Goal: Task Accomplishment & Management: Use online tool/utility

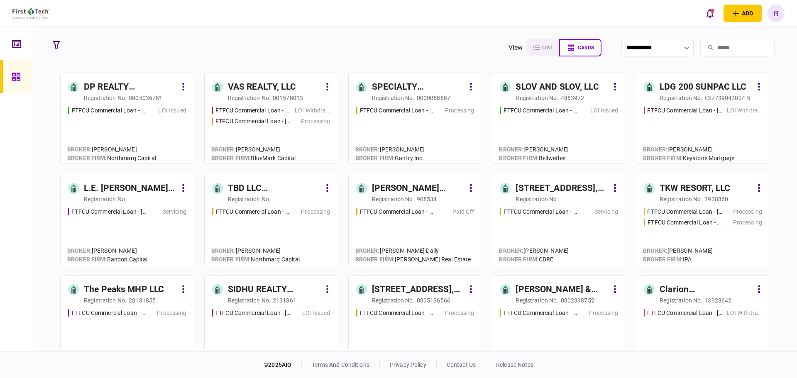
click at [272, 91] on div "VAS REALTY, LLC" at bounding box center [262, 87] width 68 height 13
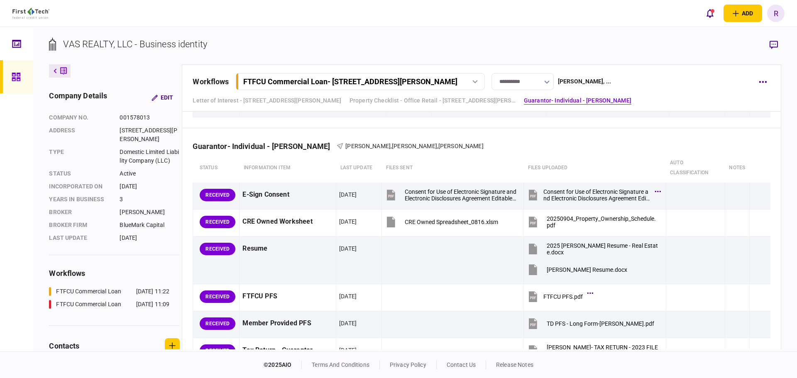
scroll to position [997, 0]
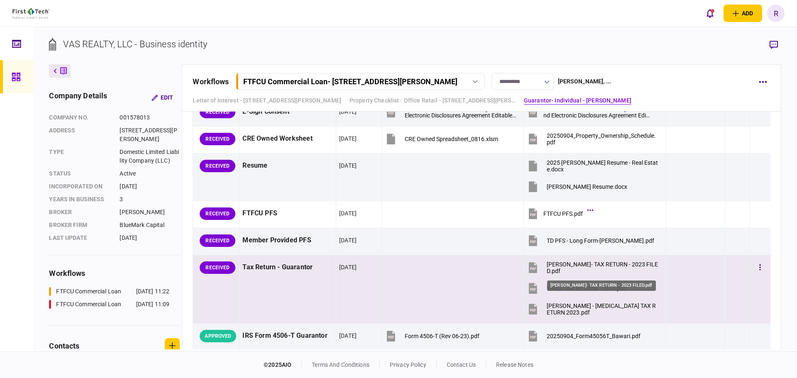
click at [585, 263] on div "[PERSON_NAME]- TAX RETURN - 2023 FILED.pdf" at bounding box center [603, 267] width 112 height 13
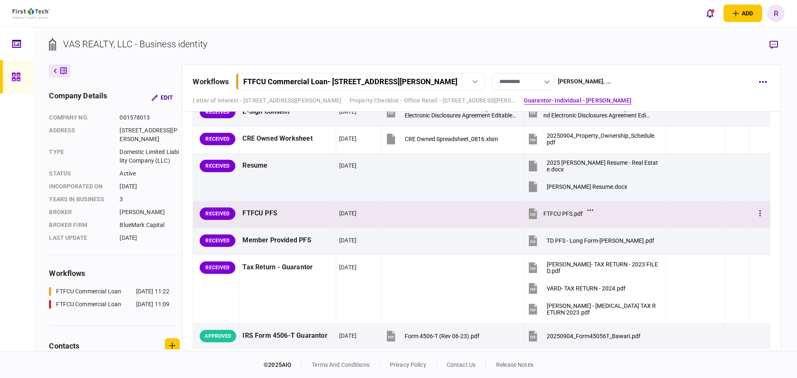
drag, startPoint x: 688, startPoint y: 226, endPoint x: 381, endPoint y: 377, distance: 342.8
click at [688, 226] on td at bounding box center [695, 214] width 59 height 27
click at [16, 68] on div at bounding box center [18, 76] width 13 height 33
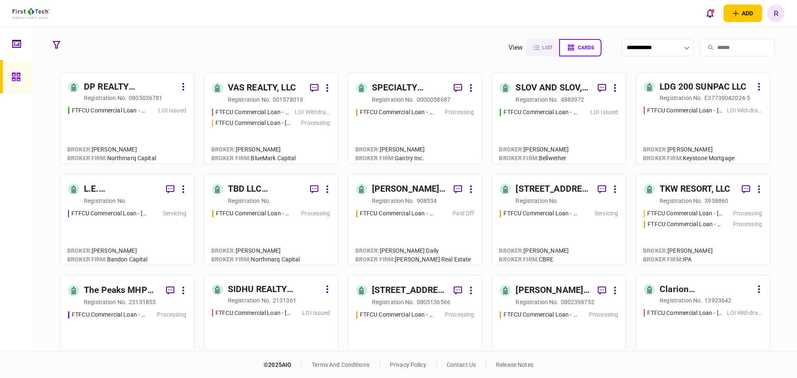
click at [409, 287] on div "[STREET_ADDRESS], LLC" at bounding box center [410, 290] width 76 height 13
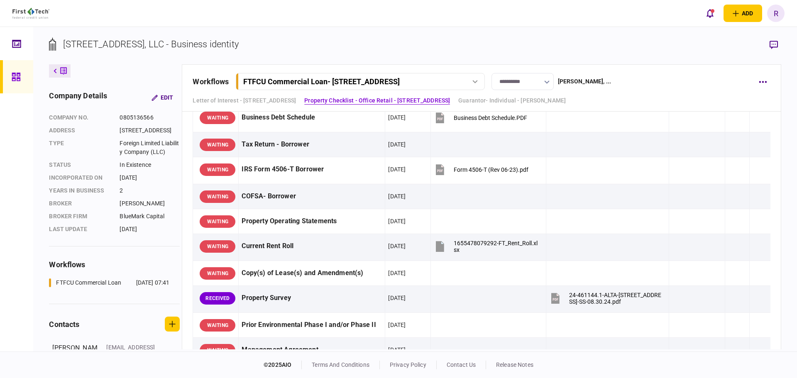
scroll to position [415, 0]
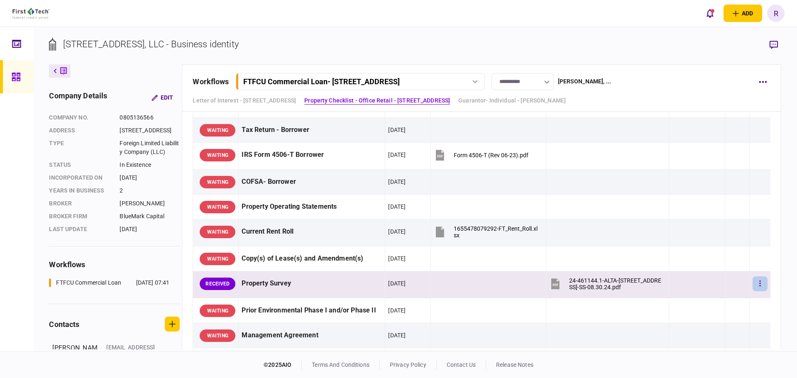
click at [759, 282] on icon "button" at bounding box center [760, 284] width 2 height 8
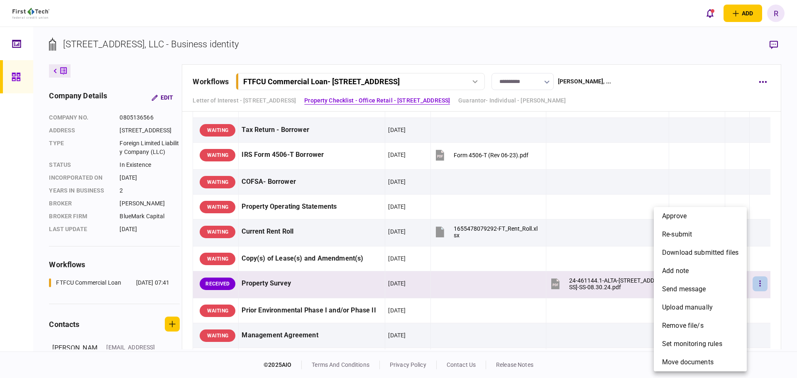
click at [774, 286] on div at bounding box center [398, 189] width 797 height 378
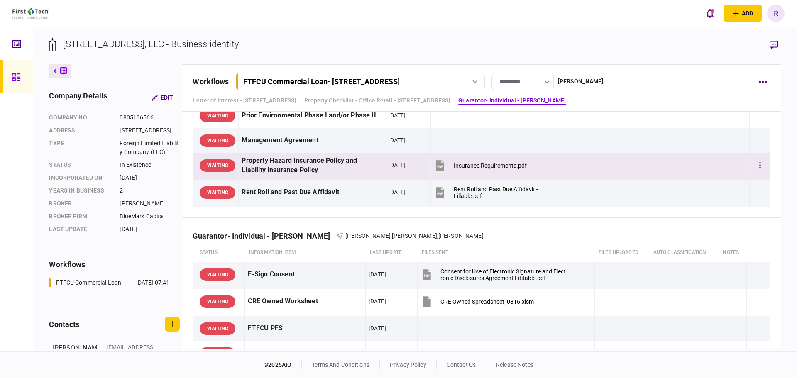
scroll to position [540, 0]
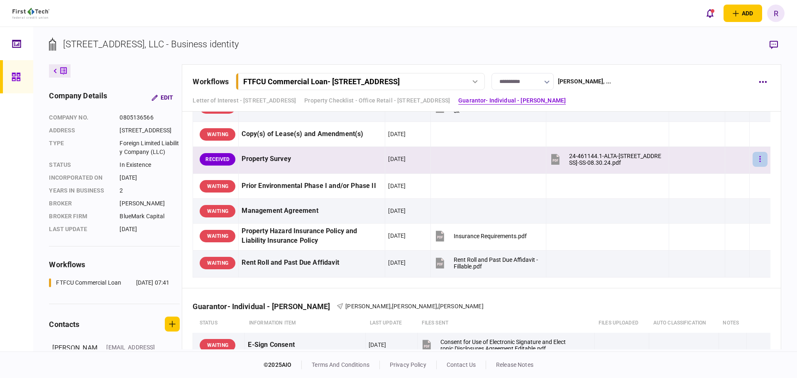
click at [759, 157] on icon "button" at bounding box center [760, 159] width 2 height 8
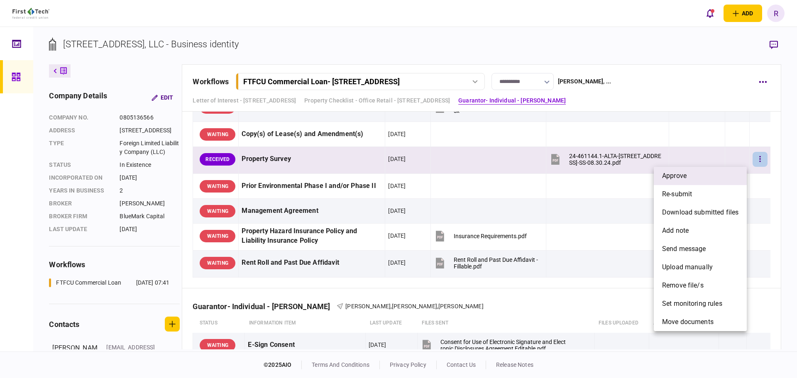
click at [708, 174] on li "approve" at bounding box center [700, 176] width 93 height 18
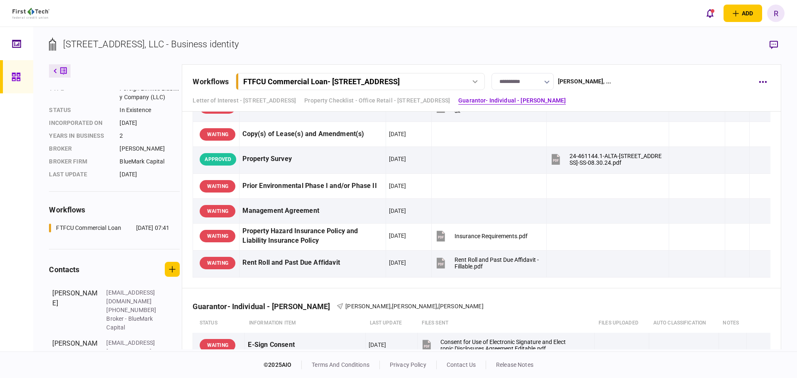
scroll to position [112, 0]
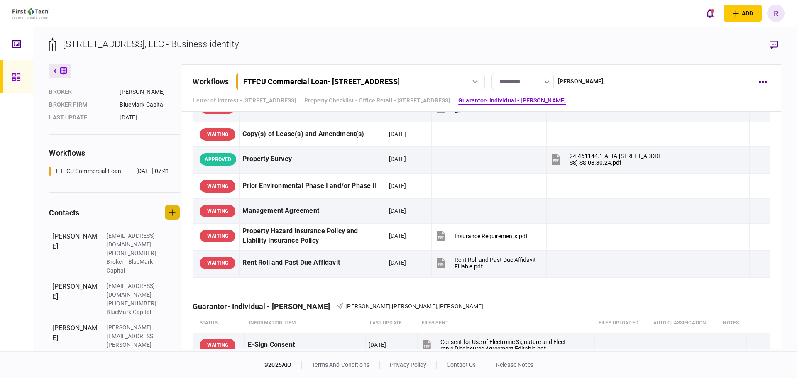
click at [172, 216] on icon "button" at bounding box center [172, 212] width 7 height 7
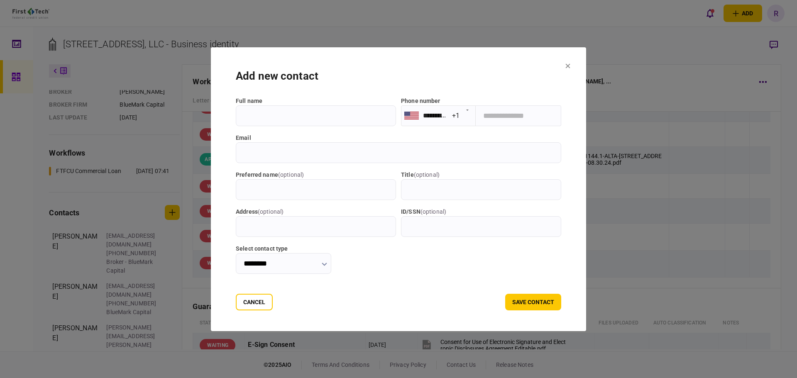
click at [257, 116] on input "full name" at bounding box center [316, 115] width 160 height 21
click at [571, 64] on icon at bounding box center [568, 66] width 5 height 5
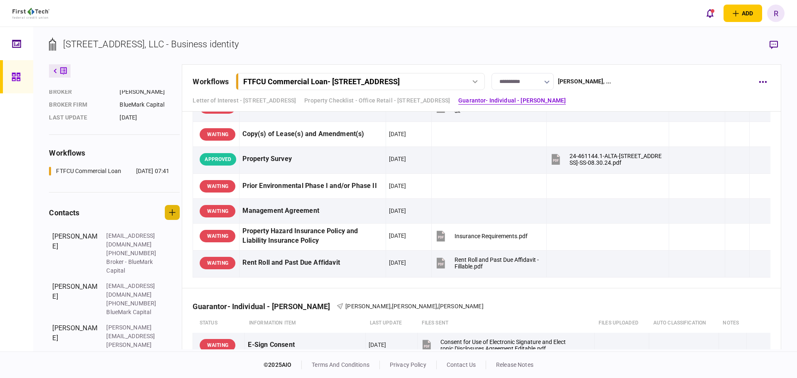
click at [170, 220] on button "button" at bounding box center [172, 212] width 15 height 15
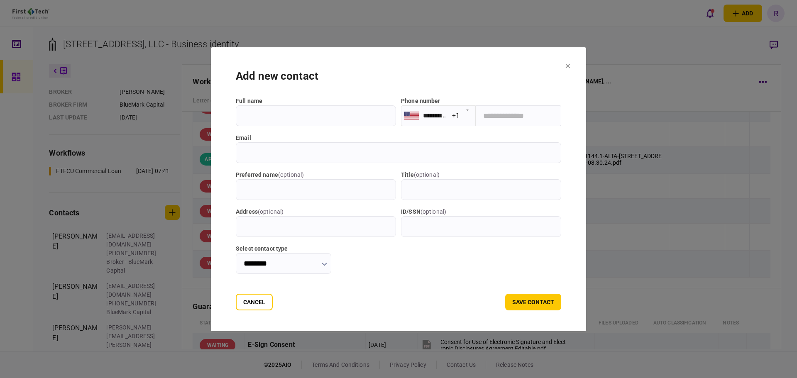
click at [273, 119] on input "full name" at bounding box center [316, 115] width 160 height 21
click at [266, 120] on input "full name" at bounding box center [316, 115] width 160 height 21
type input "**********"
click at [502, 116] on input "tel" at bounding box center [519, 115] width 86 height 21
type input "**********"
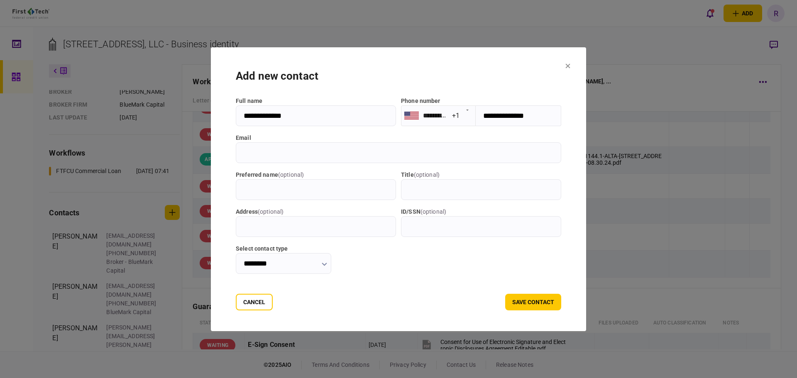
click at [242, 148] on input "email" at bounding box center [399, 152] width 326 height 21
type input "**********"
click at [412, 192] on input "title ( optional )" at bounding box center [481, 189] width 160 height 21
click at [299, 268] on input "********" at bounding box center [283, 263] width 95 height 21
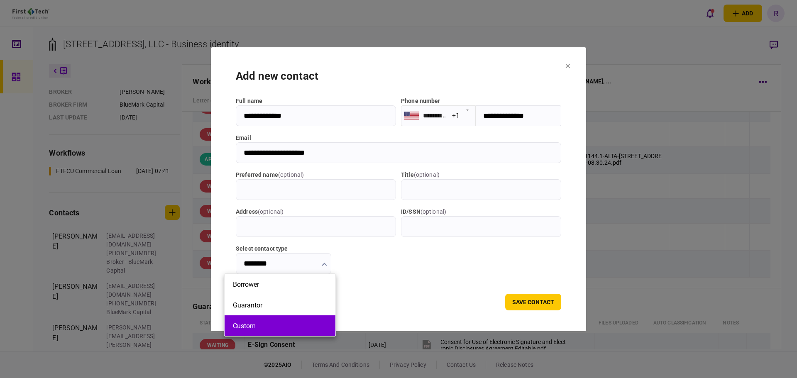
click at [288, 320] on li "Custom" at bounding box center [280, 326] width 111 height 21
type input "******"
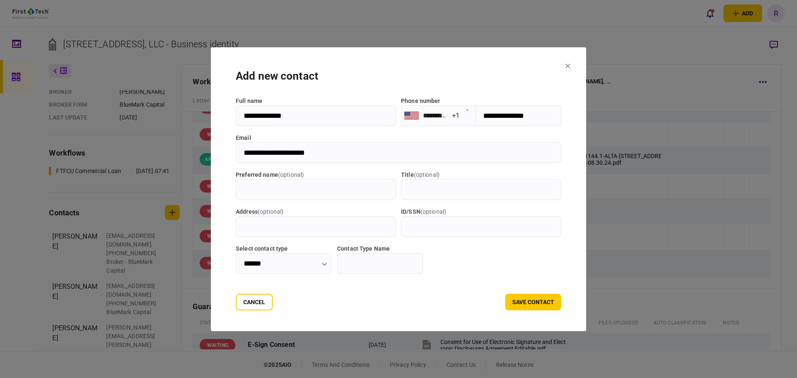
click at [402, 264] on input "Contact Type Name" at bounding box center [380, 263] width 86 height 21
type input "******"
drag, startPoint x: 387, startPoint y: 264, endPoint x: 338, endPoint y: 263, distance: 49.0
click at [338, 263] on div "Select contact type ****** Contact Type Name ******" at bounding box center [399, 259] width 326 height 29
click at [251, 301] on button "Cancel" at bounding box center [254, 302] width 37 height 17
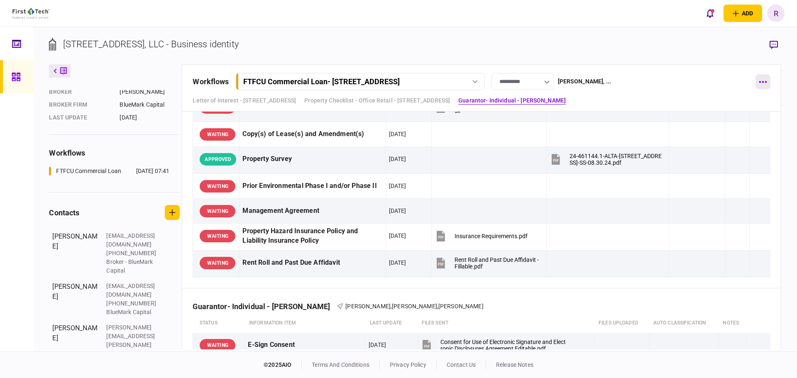
click at [766, 84] on button "button" at bounding box center [763, 81] width 15 height 15
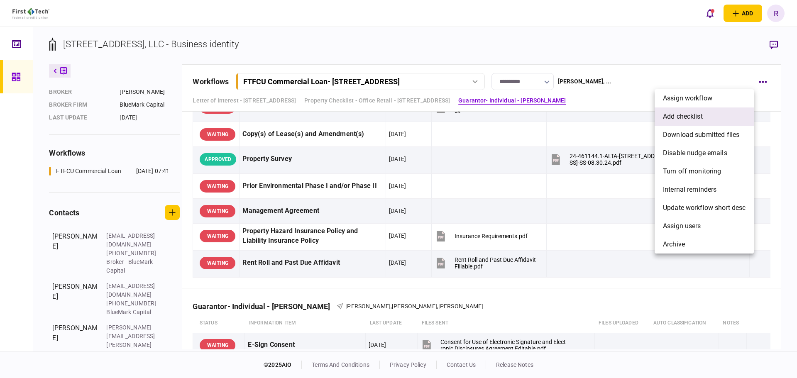
click at [701, 113] on span "add checklist" at bounding box center [683, 117] width 40 height 10
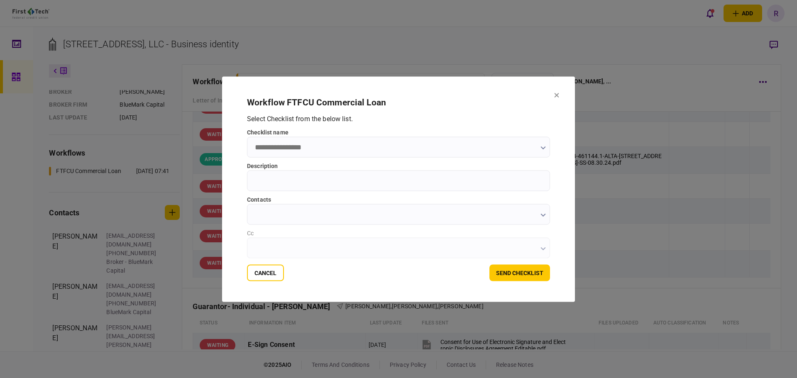
click at [300, 147] on input "checklist name" at bounding box center [398, 147] width 303 height 21
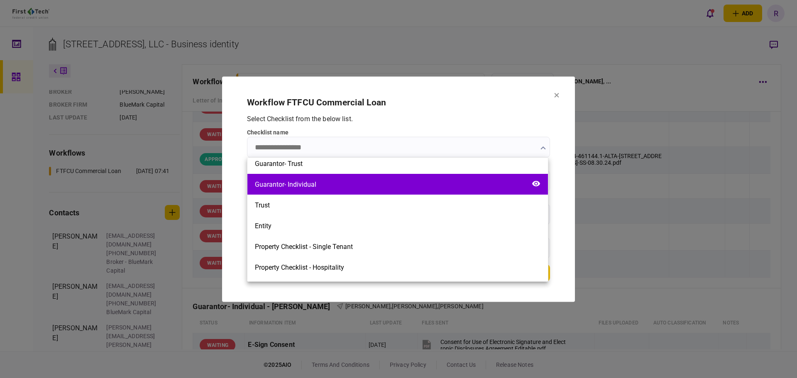
scroll to position [271, 0]
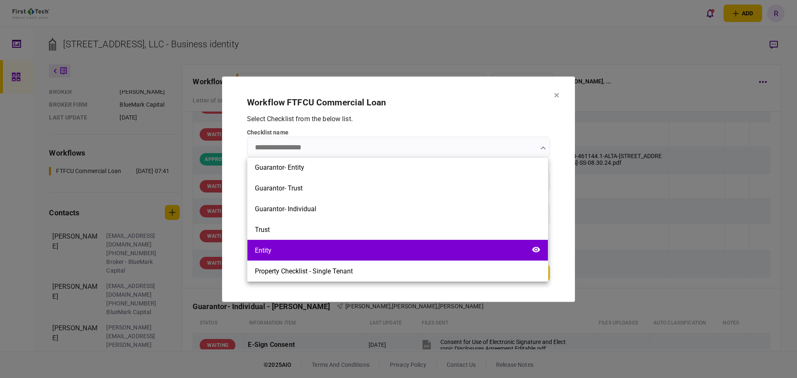
click at [319, 247] on div "Entity" at bounding box center [397, 250] width 301 height 21
type input "******"
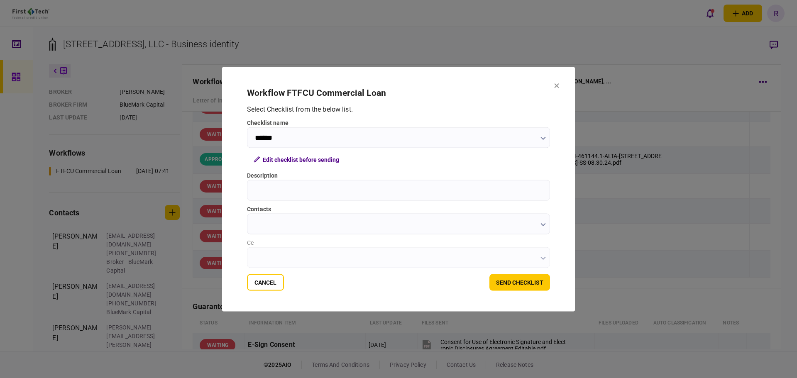
click at [301, 192] on input "Description" at bounding box center [398, 190] width 303 height 21
click at [289, 189] on input "Description" at bounding box center [398, 190] width 303 height 21
paste input "**********"
type input "**********"
click at [294, 224] on input "contacts" at bounding box center [398, 223] width 303 height 21
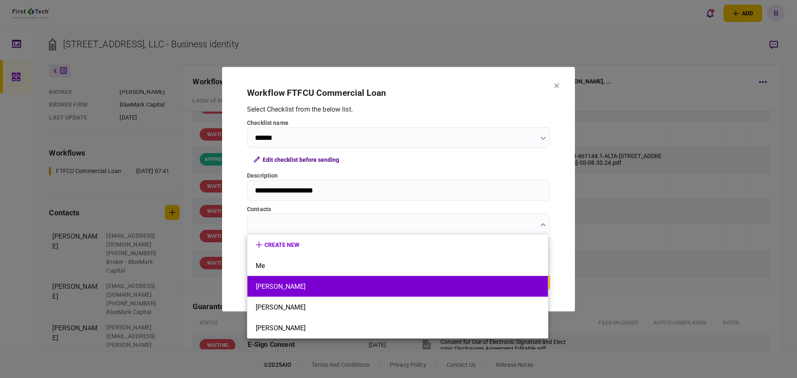
click at [309, 288] on button "[PERSON_NAME]" at bounding box center [398, 287] width 284 height 8
type input "**********"
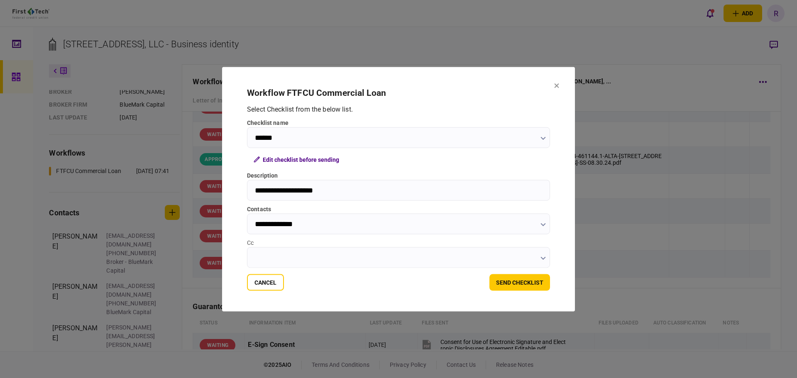
click at [360, 260] on input "Cc" at bounding box center [398, 257] width 303 height 21
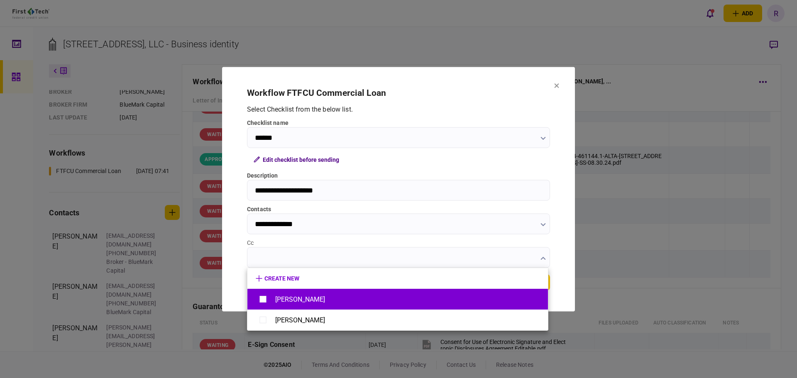
click at [344, 299] on div "[PERSON_NAME]" at bounding box center [398, 299] width 284 height 15
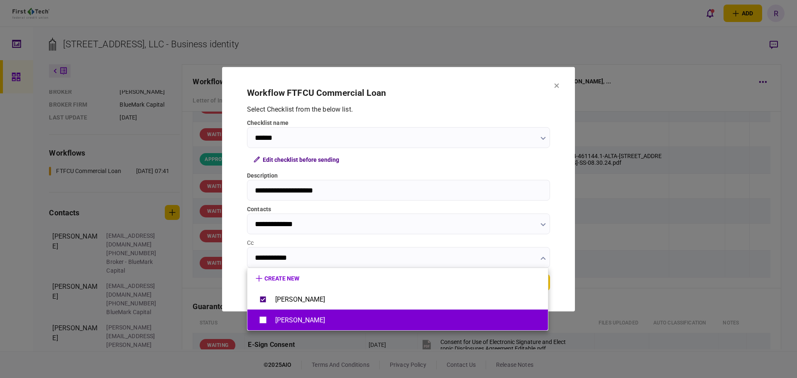
click at [331, 313] on div "[PERSON_NAME]" at bounding box center [398, 320] width 284 height 15
type input "**********"
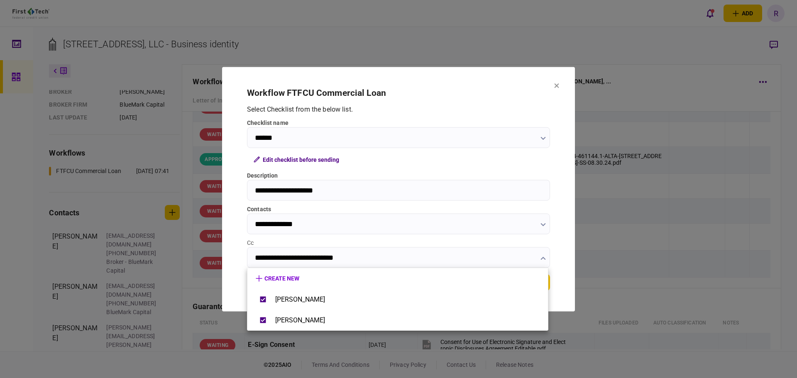
click at [565, 240] on div at bounding box center [398, 189] width 797 height 378
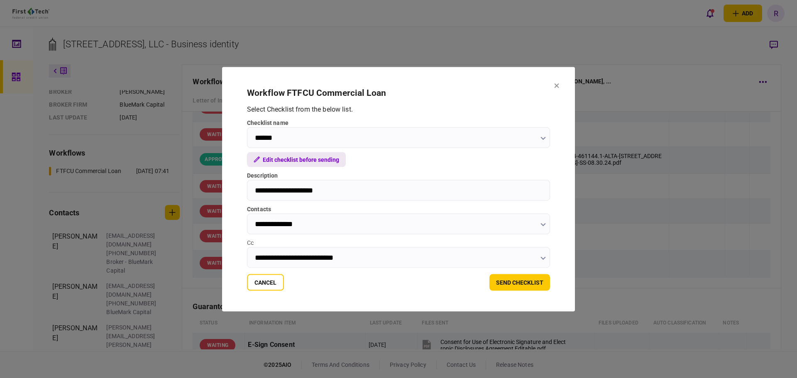
click at [312, 160] on button "Edit checklist before sending" at bounding box center [296, 159] width 99 height 15
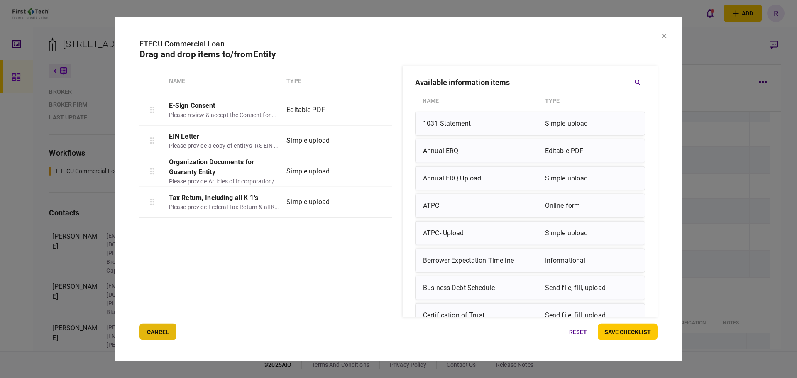
click at [155, 333] on button "cancel" at bounding box center [158, 332] width 37 height 17
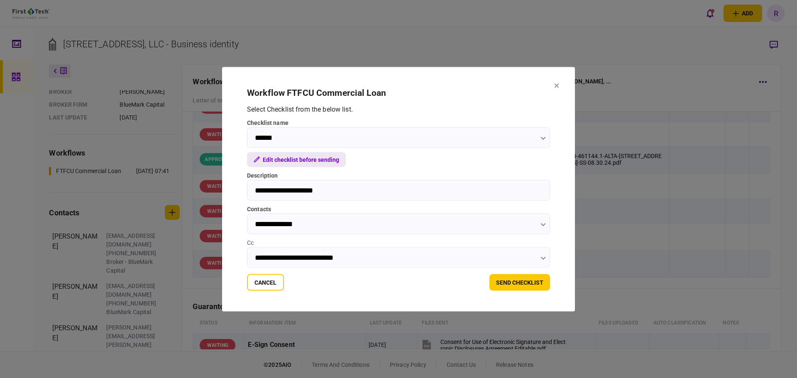
click at [318, 163] on button "Edit checklist before sending" at bounding box center [296, 159] width 99 height 15
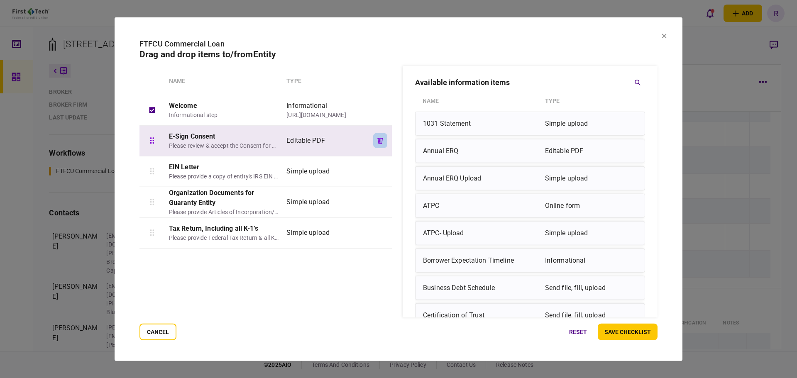
click at [380, 140] on icon "button" at bounding box center [380, 140] width 6 height 6
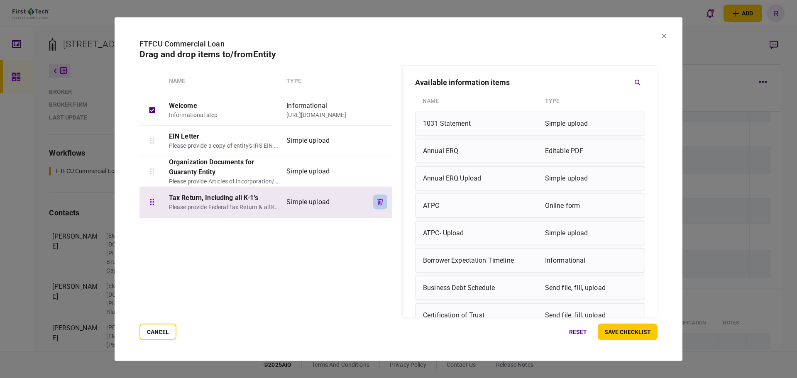
click at [379, 204] on icon "button" at bounding box center [380, 202] width 6 height 6
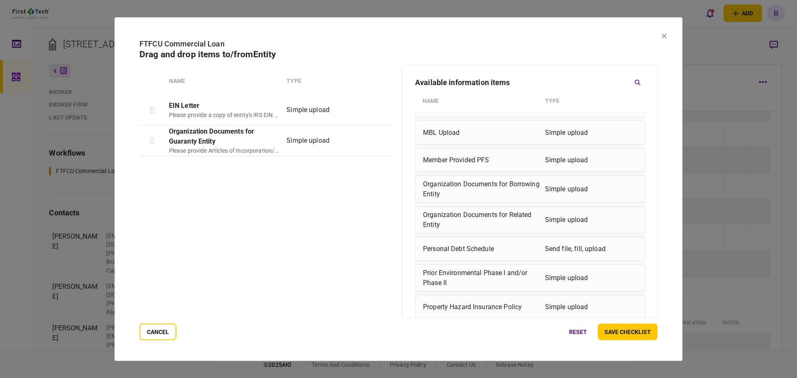
scroll to position [1163, 0]
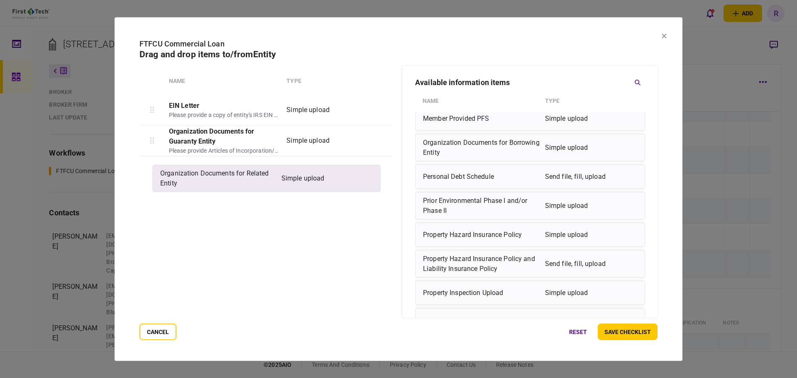
drag, startPoint x: 490, startPoint y: 183, endPoint x: 212, endPoint y: 179, distance: 278.2
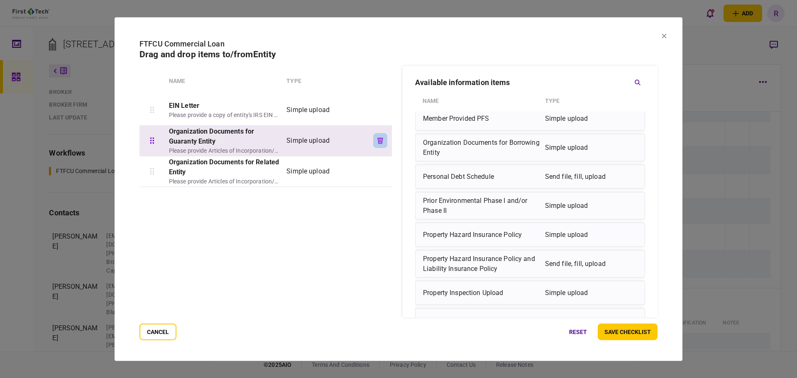
click at [381, 141] on icon "button" at bounding box center [381, 140] width 6 height 6
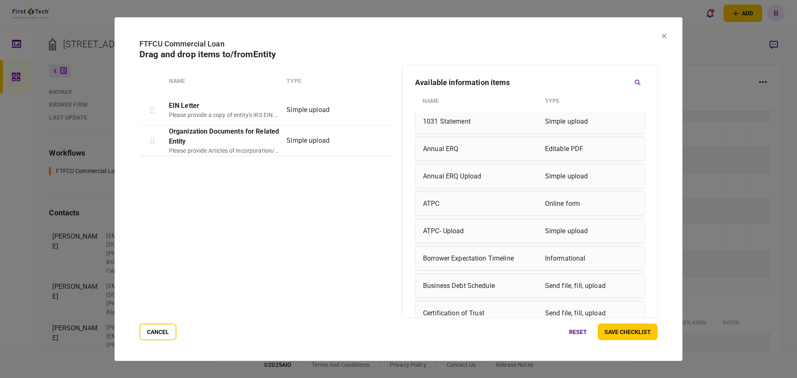
scroll to position [0, 0]
click at [620, 332] on button "save checklist" at bounding box center [628, 332] width 60 height 17
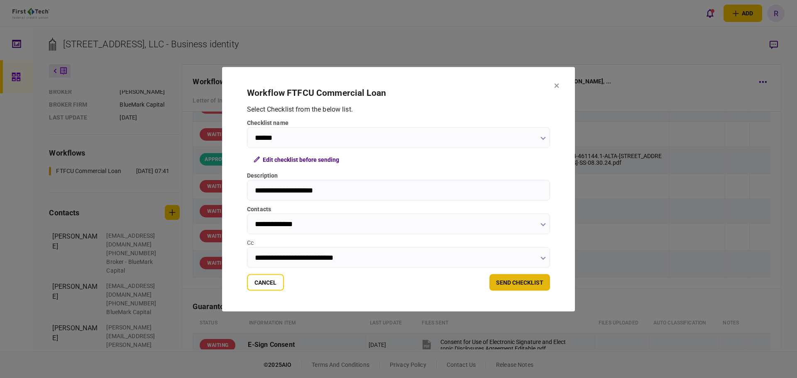
click at [530, 286] on button "send checklist" at bounding box center [520, 282] width 61 height 17
